Goal: Task Accomplishment & Management: Manage account settings

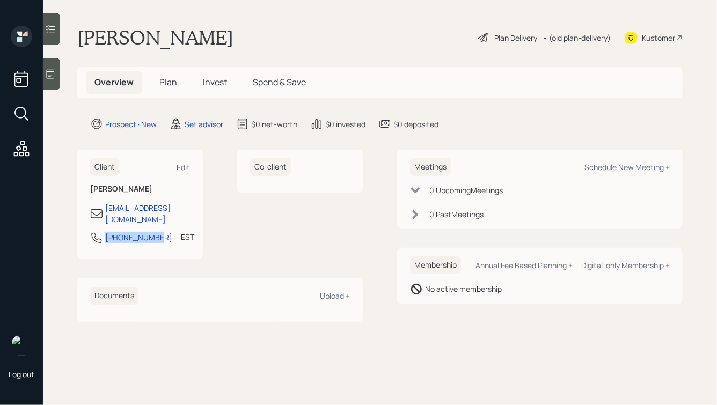
drag, startPoint x: 156, startPoint y: 228, endPoint x: 98, endPoint y: 227, distance: 58.5
click at [98, 231] on div "[PHONE_NUMBER] EST Currently 3:04 PM" at bounding box center [140, 240] width 100 height 19
copy div "[PHONE_NUMBER]"
click at [605, 164] on div "Schedule New Meeting +" at bounding box center [627, 167] width 85 height 10
select select "round-[PERSON_NAME]"
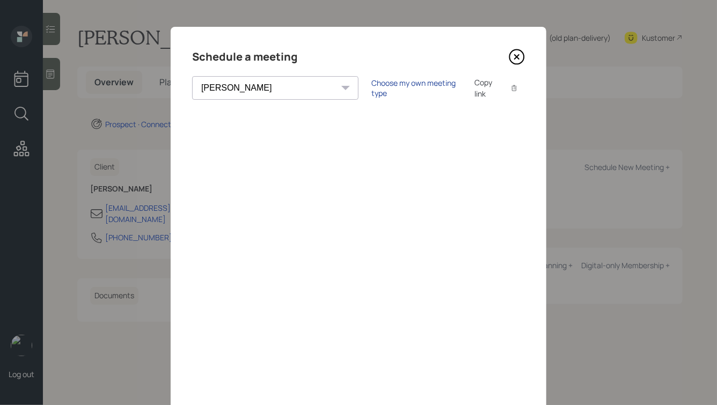
click at [372, 90] on div "Choose my own meeting type" at bounding box center [417, 88] width 90 height 20
click at [517, 57] on icon at bounding box center [517, 57] width 4 height 4
